Goal: Communication & Community: Ask a question

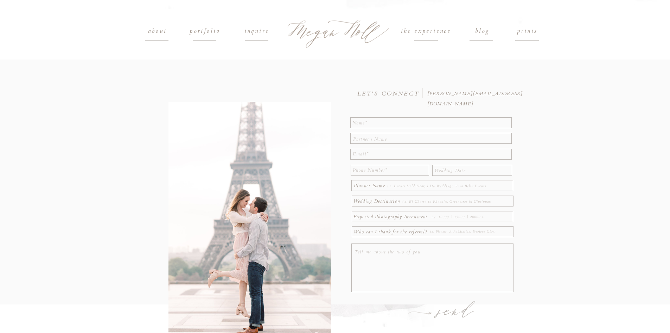
click at [377, 122] on textarea at bounding box center [432, 122] width 158 height 9
type textarea "M"
type textarea "[PERSON_NAME]"
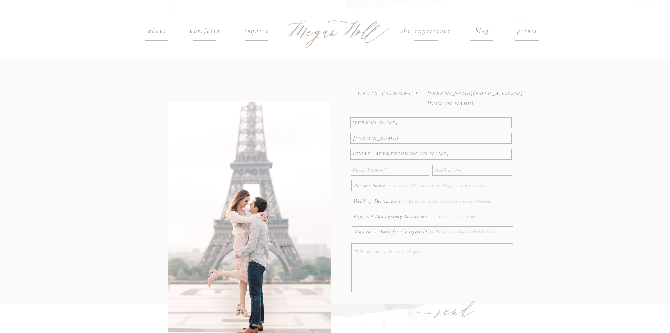
type textarea "[EMAIL_ADDRESS][DOMAIN_NAME]"
type textarea "[PHONE_NUMBER]"
type textarea "[DATE]"
type textarea "The Monastery"
click at [461, 311] on h1 "send" at bounding box center [456, 311] width 55 height 25
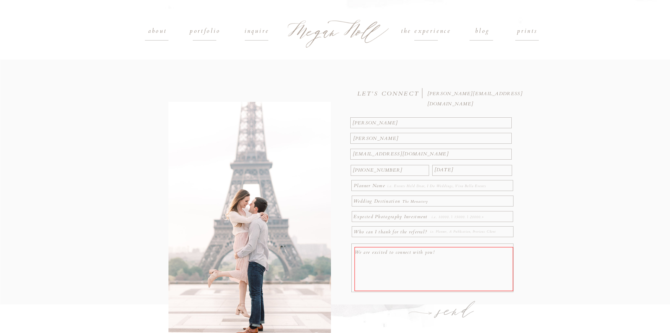
type textarea "We are excited to connect with you!"
click at [455, 313] on h1 "send" at bounding box center [456, 311] width 55 height 25
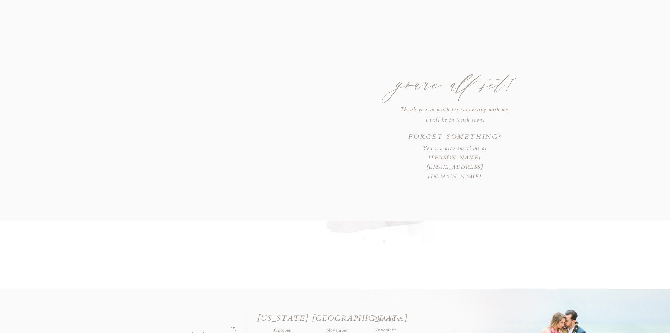
scroll to position [59, 0]
